Goal: Find specific page/section: Find specific page/section

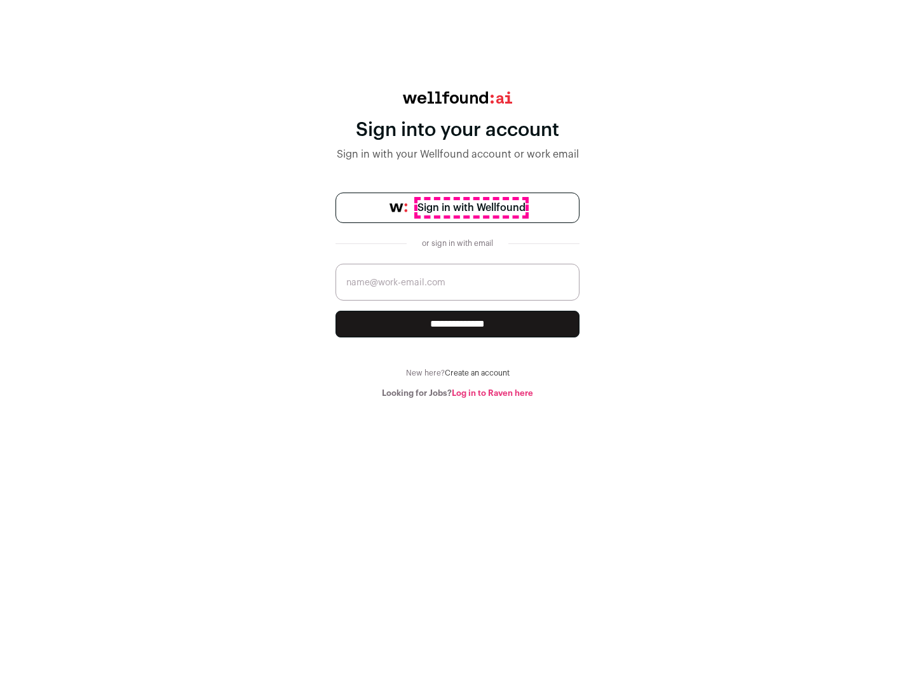
click at [471, 208] on span "Sign in with Wellfound" at bounding box center [472, 207] width 108 height 15
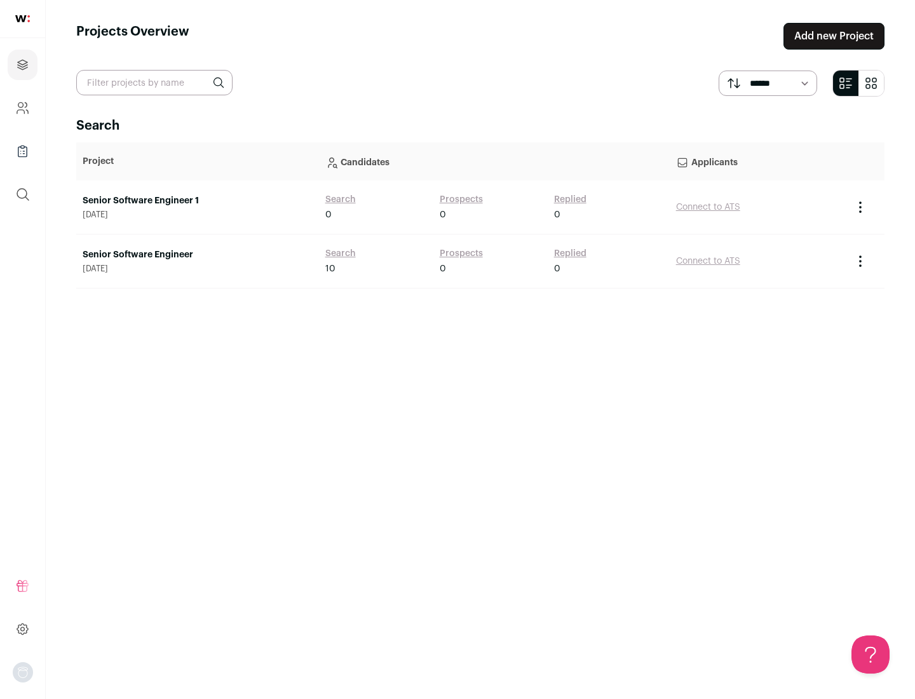
click at [197, 255] on link "Senior Software Engineer" at bounding box center [198, 255] width 230 height 13
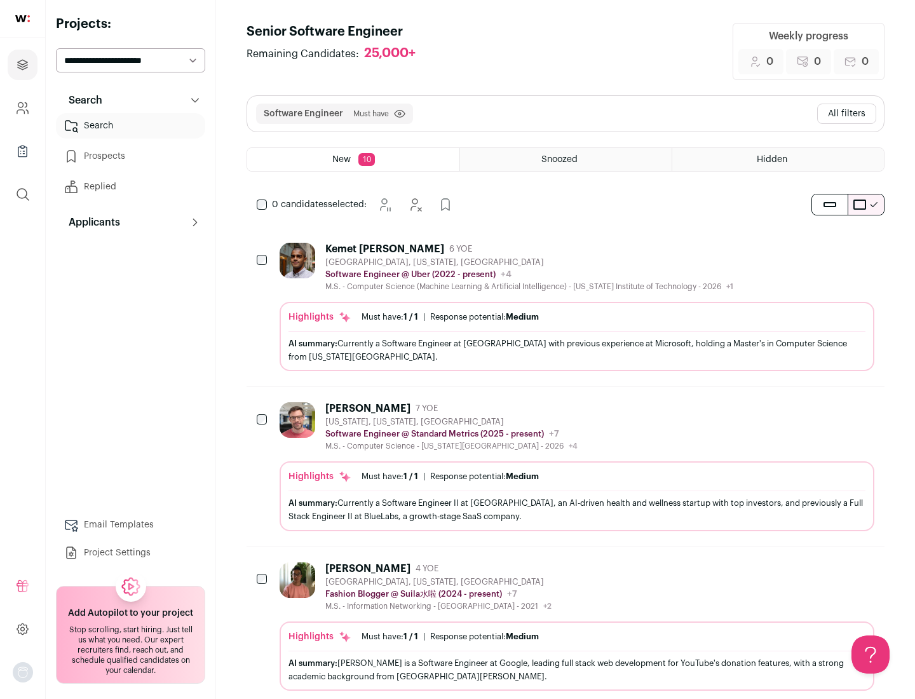
click at [566, 307] on div "Highlights Must have: 1 / 1 How many must haves have been fulfilled? | Response…" at bounding box center [577, 336] width 595 height 69
